Goal: Navigation & Orientation: Find specific page/section

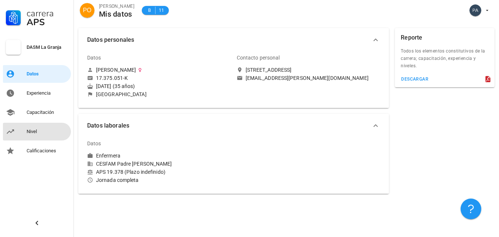
click at [31, 129] on div "Nivel" at bounding box center [47, 132] width 41 height 6
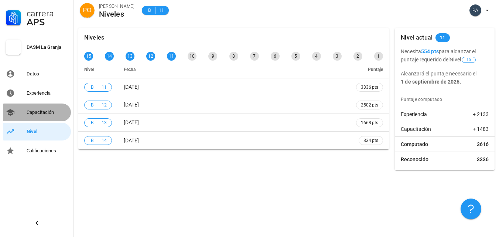
click at [39, 114] on div "Capacitación" at bounding box center [47, 112] width 41 height 6
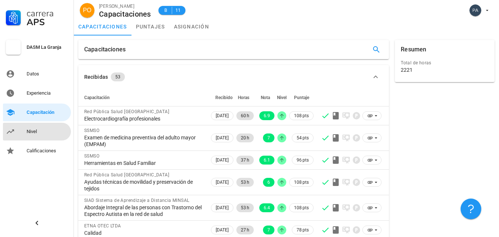
click at [37, 133] on div "Nivel" at bounding box center [47, 132] width 41 height 6
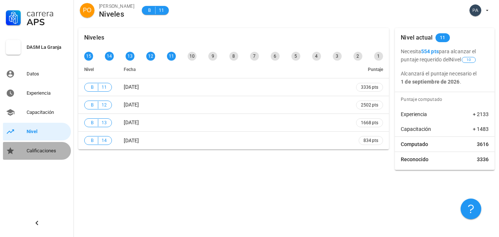
click at [47, 154] on div "Calificaciones" at bounding box center [47, 151] width 41 height 12
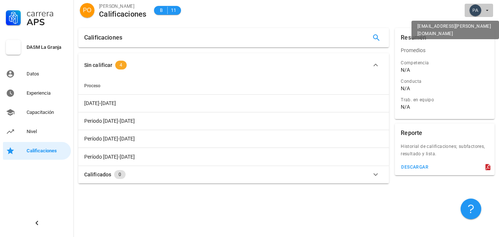
click at [484, 13] on span "button" at bounding box center [479, 10] width 23 height 12
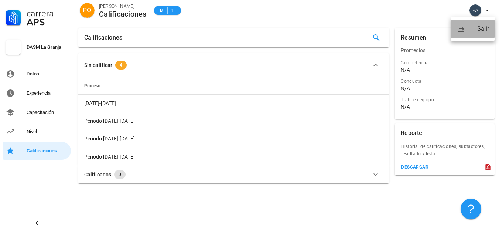
click at [482, 32] on div "Salir" at bounding box center [484, 28] width 12 height 15
